Goal: Check status

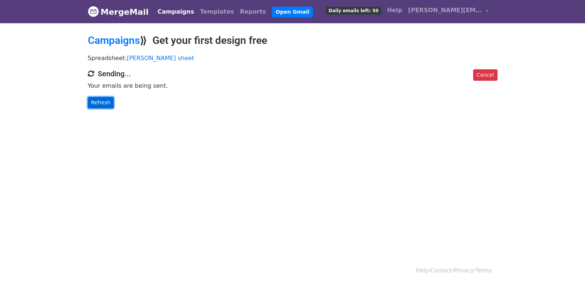
click at [102, 102] on link "Refresh" at bounding box center [101, 102] width 26 height 11
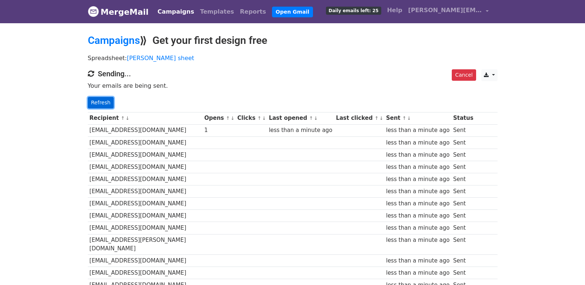
click at [102, 104] on link "Refresh" at bounding box center [101, 102] width 26 height 11
drag, startPoint x: 105, startPoint y: 105, endPoint x: 145, endPoint y: 147, distance: 58.5
click at [105, 105] on link "Refresh" at bounding box center [101, 102] width 26 height 11
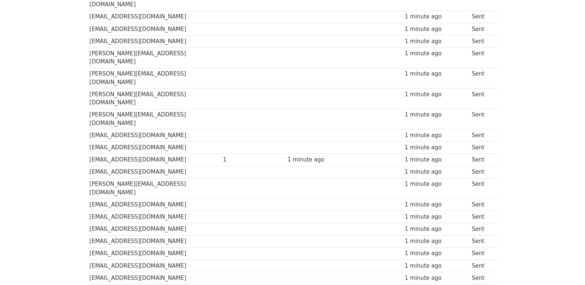
scroll to position [514, 0]
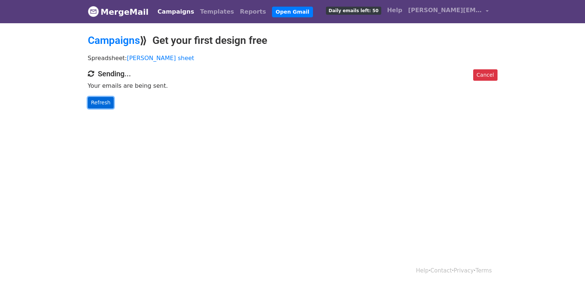
click at [100, 100] on link "Refresh" at bounding box center [101, 102] width 26 height 11
